Goal: Task Accomplishment & Management: Complete application form

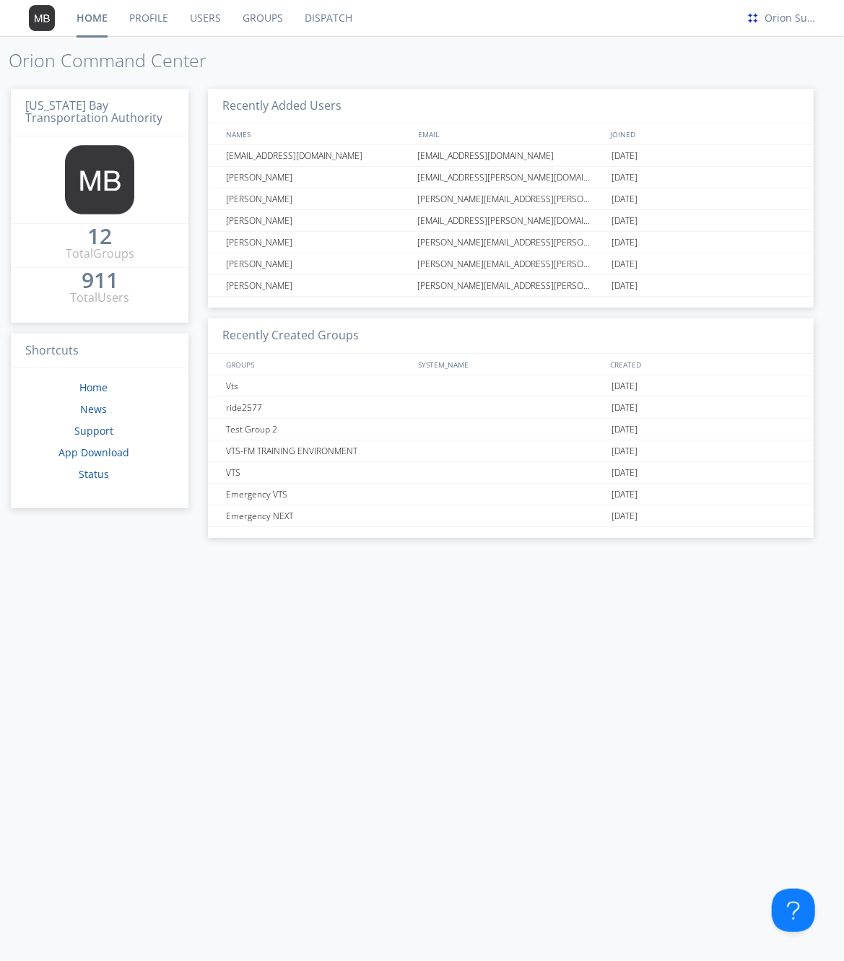
click at [204, 20] on link "Users" at bounding box center [205, 18] width 53 height 36
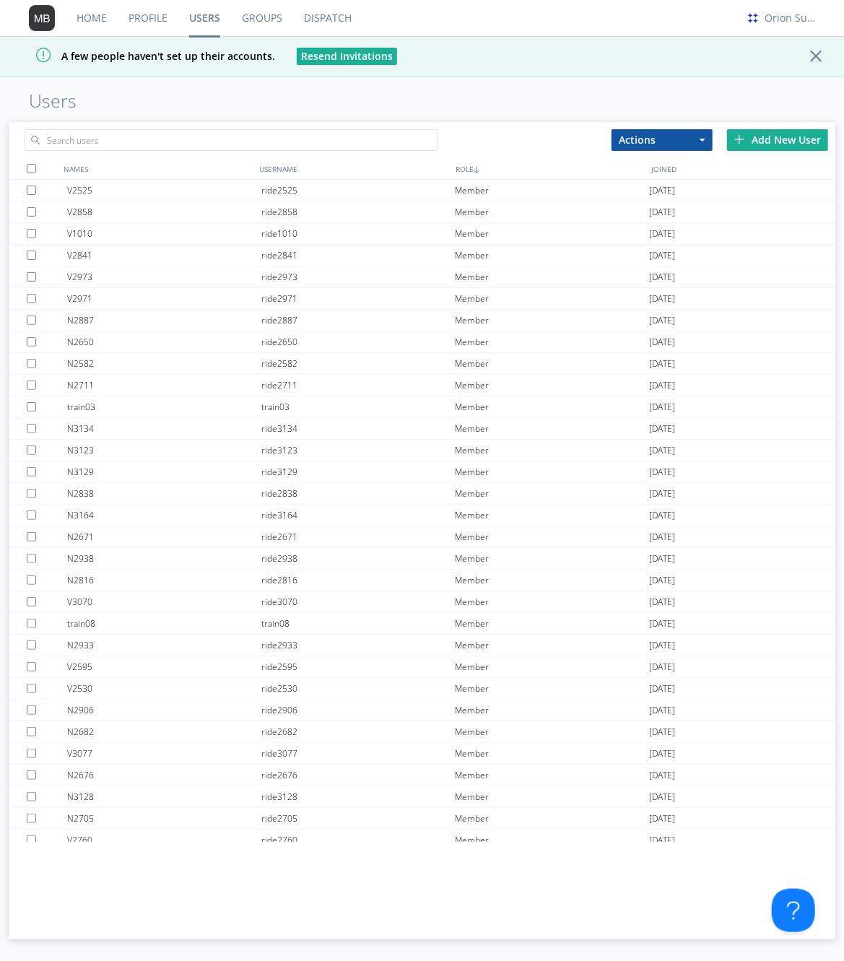
click at [800, 134] on div "Add New User" at bounding box center [777, 140] width 101 height 22
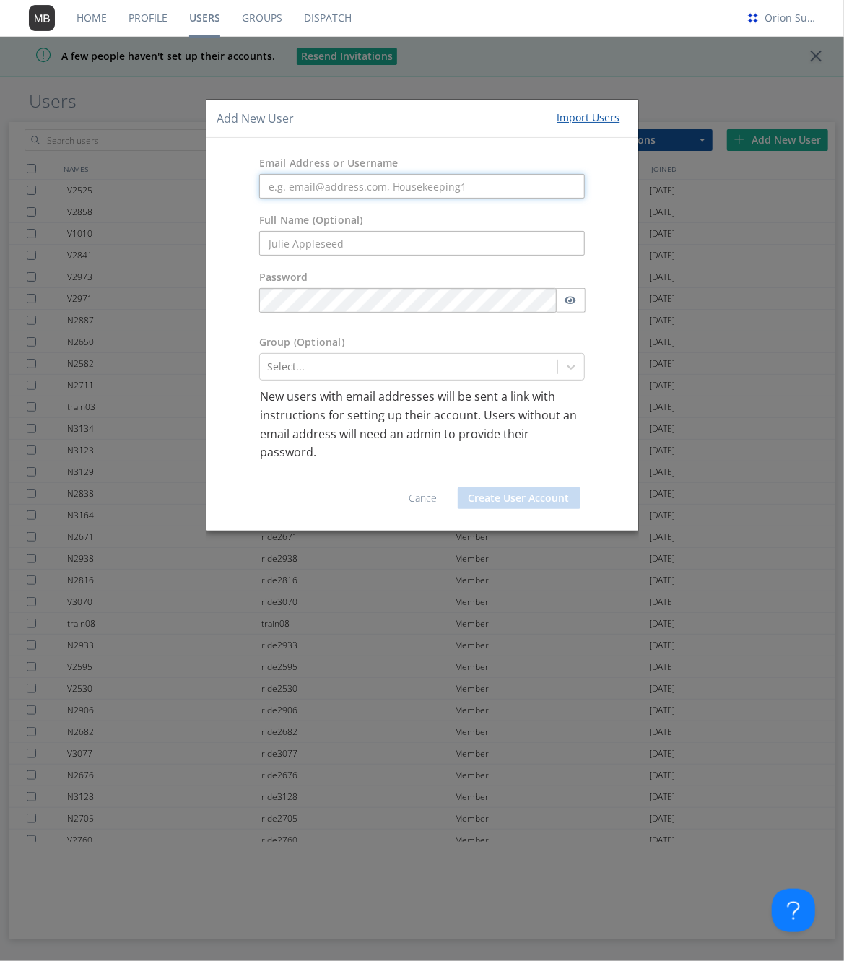
click at [459, 191] on input "text" at bounding box center [422, 186] width 326 height 25
paste input "[EMAIL_ADDRESS][DOMAIN_NAME]"
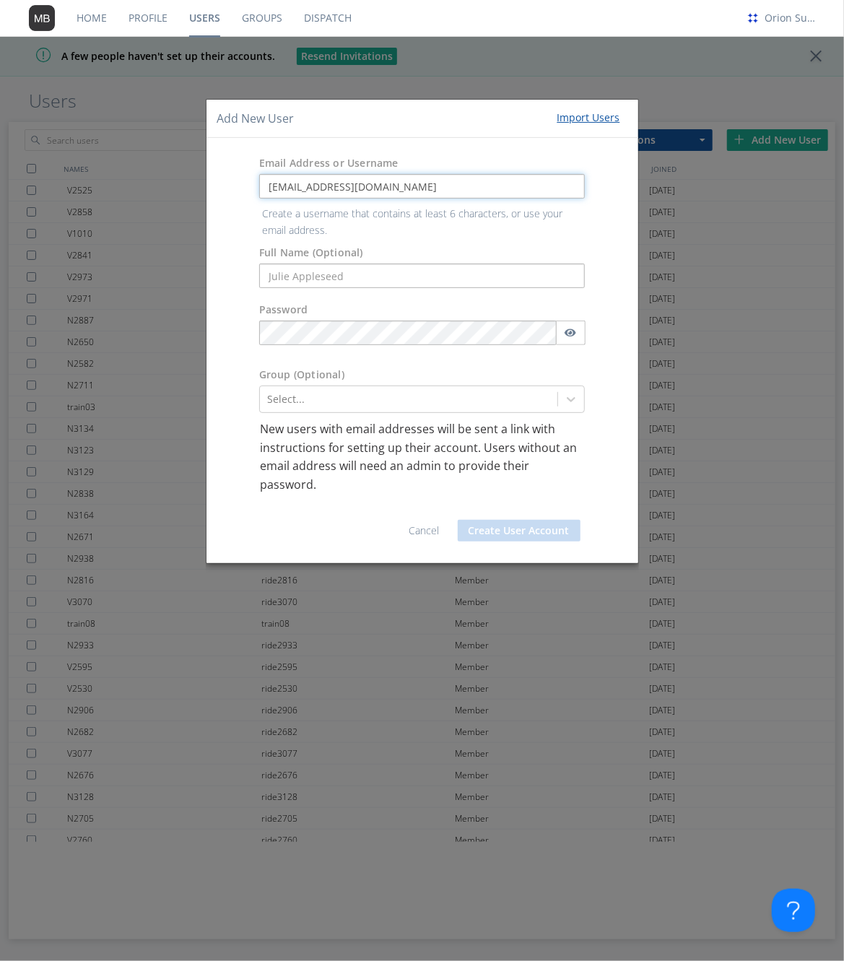
type input "[EMAIL_ADDRESS][DOMAIN_NAME]"
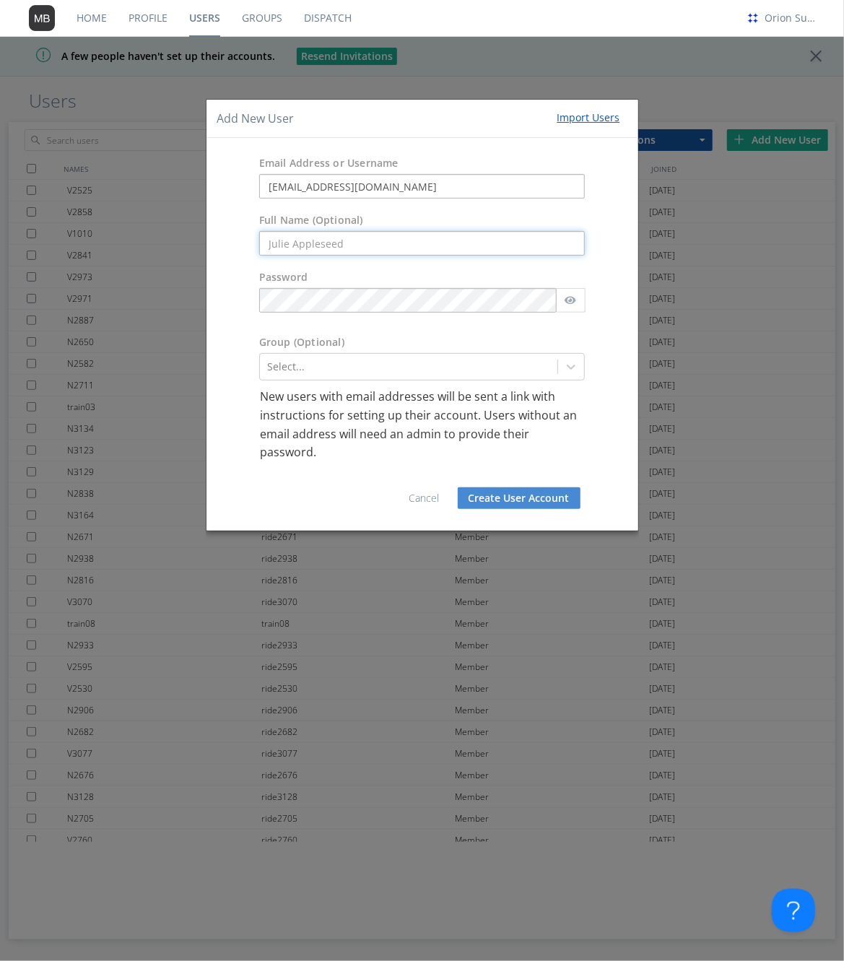
click at [390, 280] on form "Email Address or Username [EMAIL_ADDRESS][DOMAIN_NAME] Full Name (Optional) Pas…" at bounding box center [422, 334] width 410 height 371
click at [390, 333] on div "Group (Optional) Select..." at bounding box center [423, 358] width 432 height 60
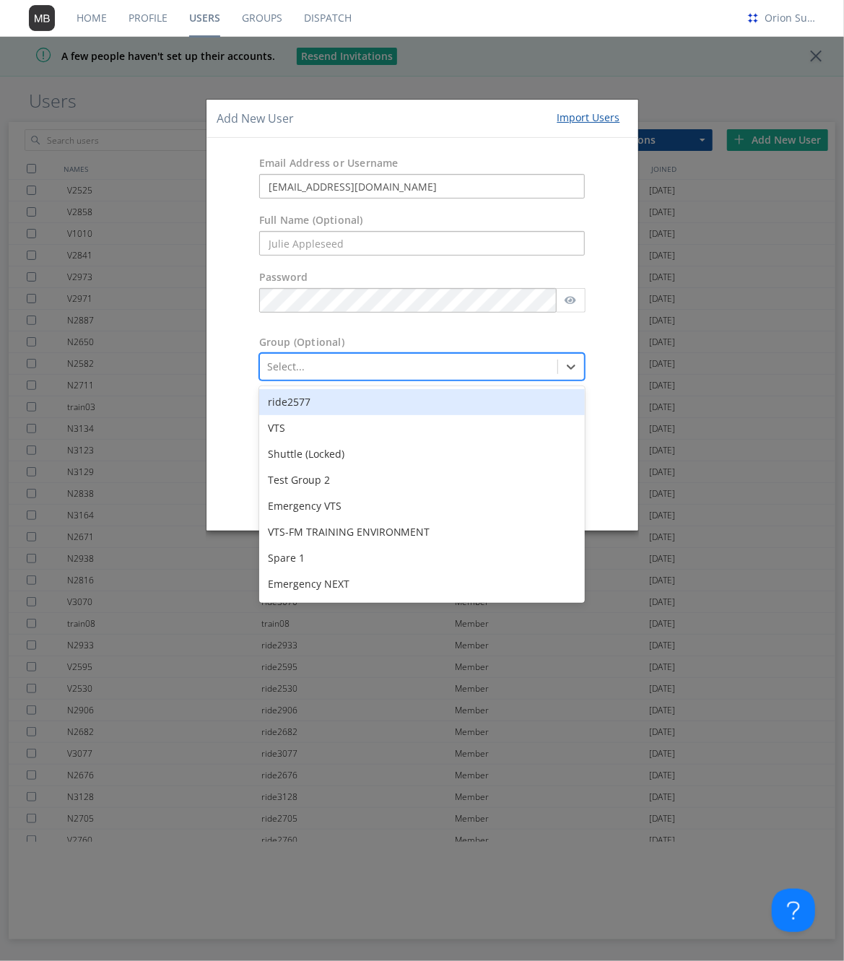
click at [382, 375] on div "Select..." at bounding box center [409, 366] width 298 height 23
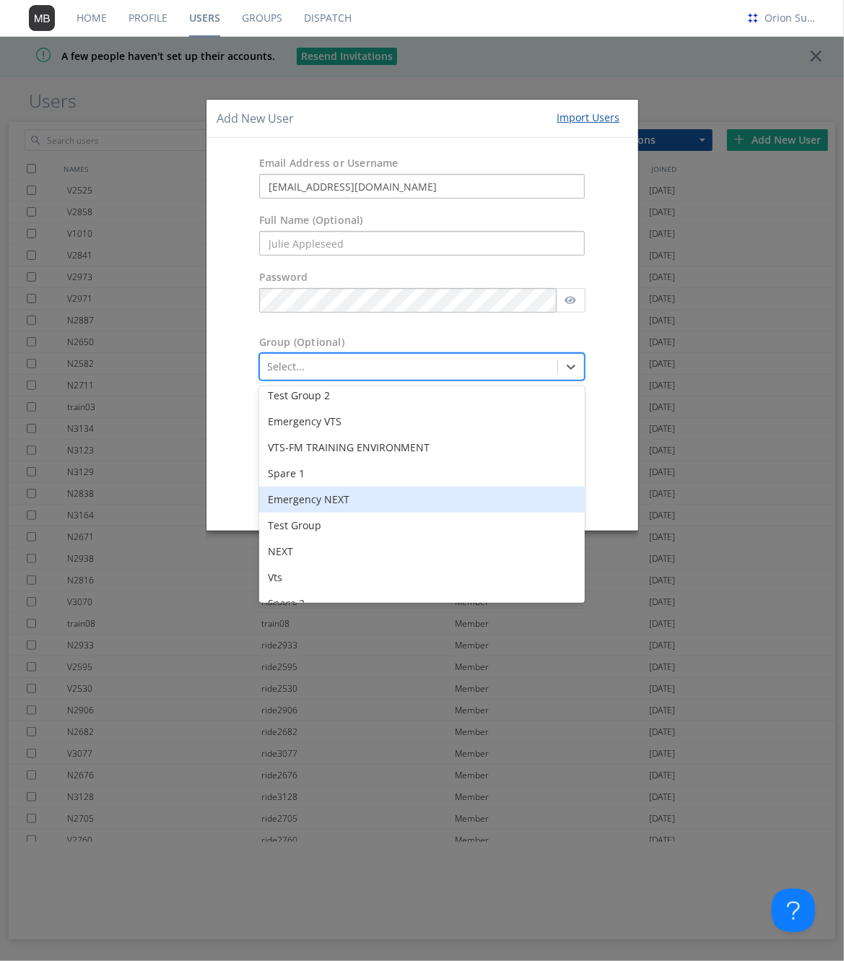
scroll to position [101, 0]
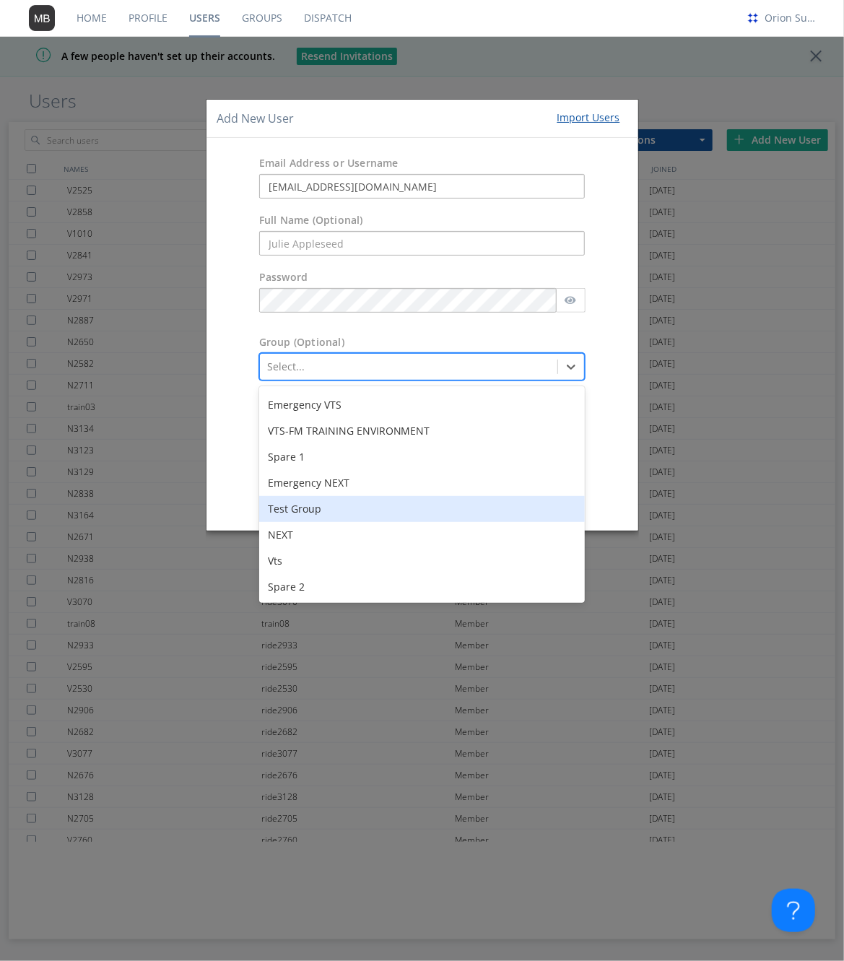
click at [345, 510] on div "Test Group" at bounding box center [422, 509] width 326 height 26
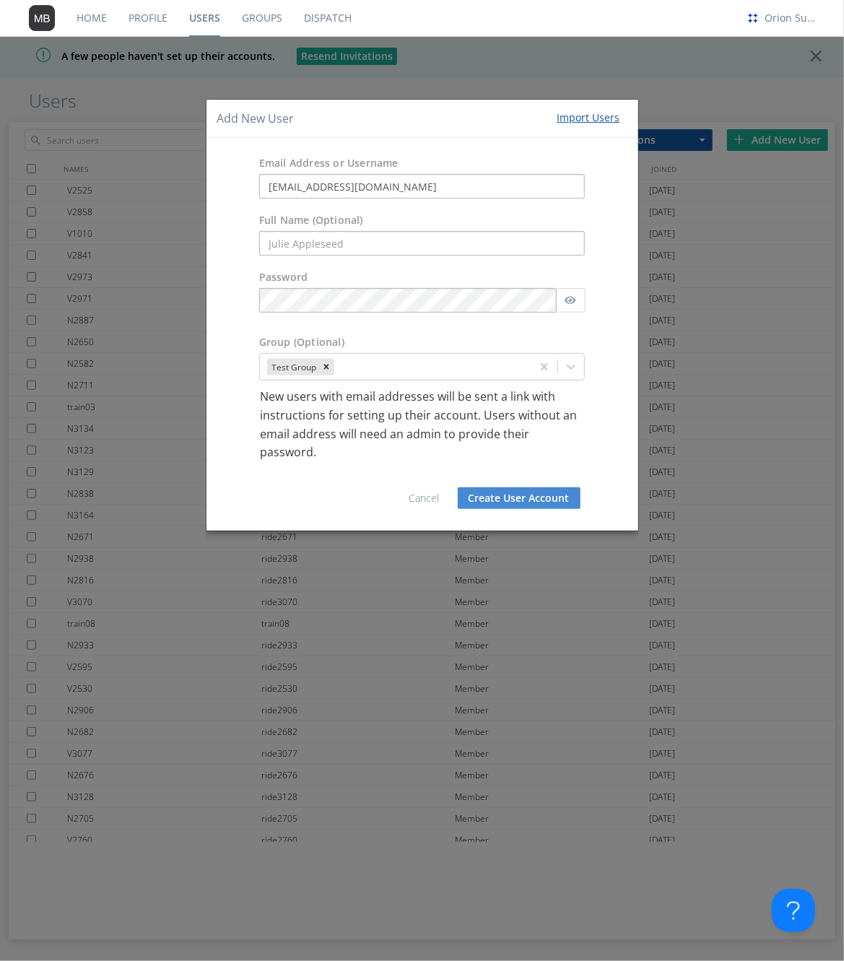
click at [485, 503] on button "Create User Account" at bounding box center [519, 499] width 123 height 22
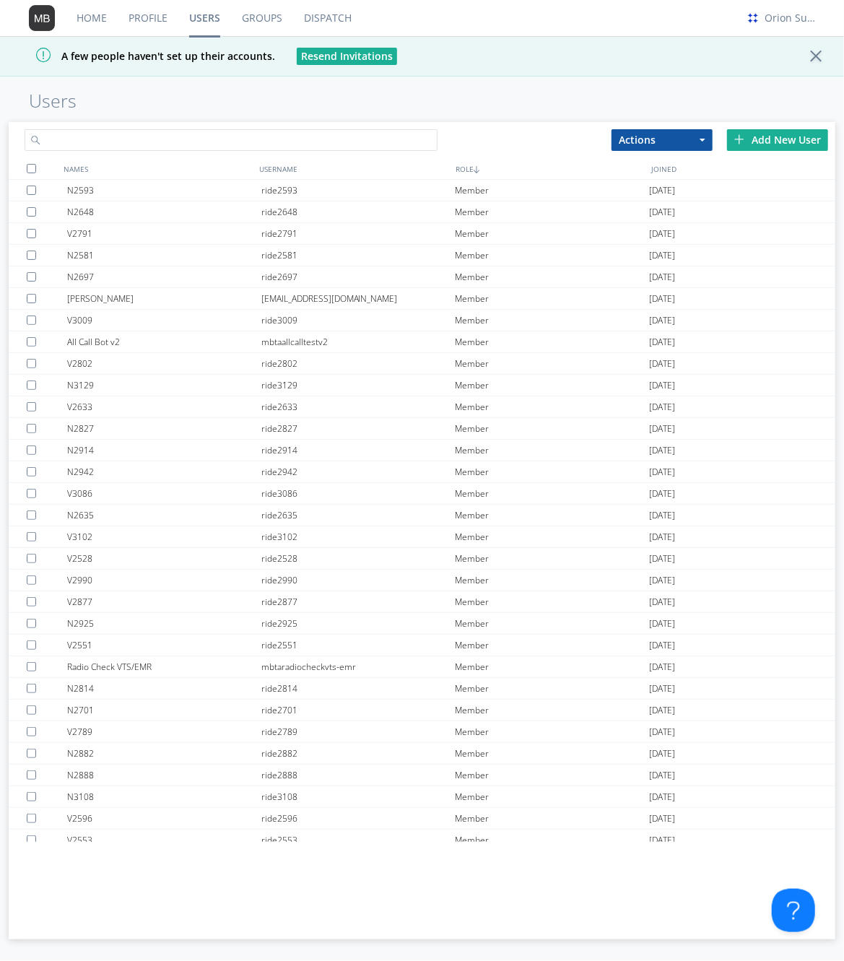
click at [310, 130] on input "text" at bounding box center [232, 140] width 414 height 22
paste input "[EMAIL_ADDRESS][DOMAIN_NAME]"
type input "[EMAIL_ADDRESS][DOMAIN_NAME]"
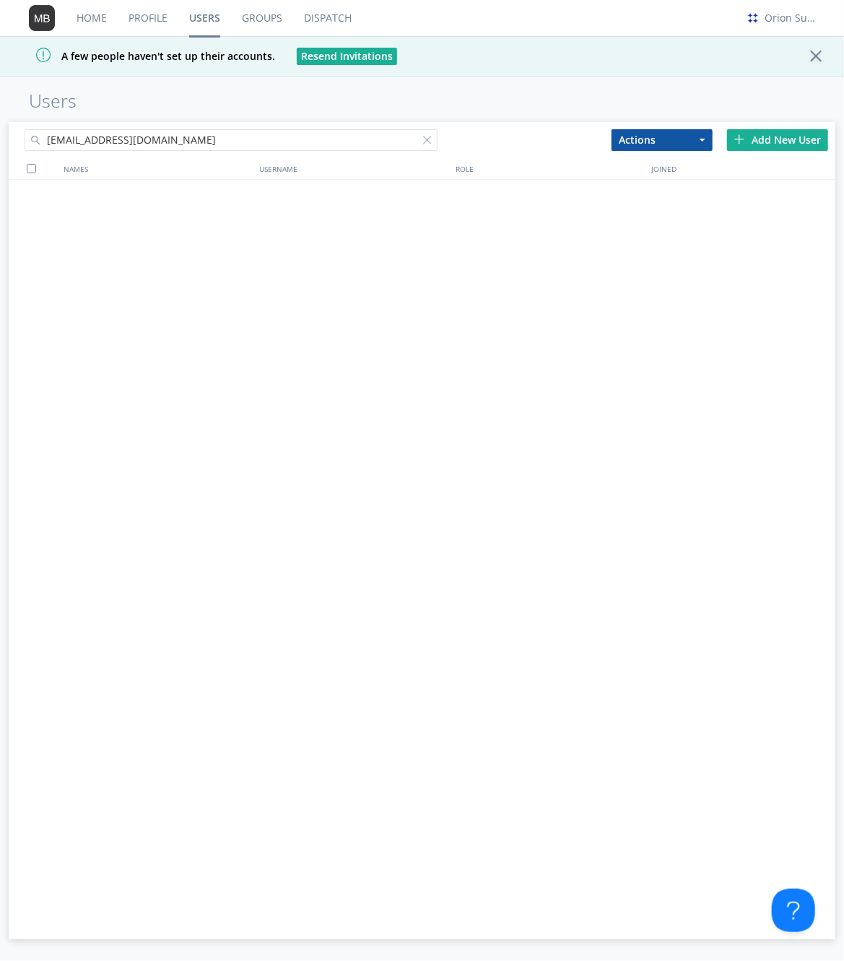
click at [272, 137] on input "[EMAIL_ADDRESS][DOMAIN_NAME]" at bounding box center [232, 140] width 414 height 22
click at [234, 269] on div "NAMES USERNAME ROLE JOINED" at bounding box center [423, 526] width 828 height 736
